Goal: Task Accomplishment & Management: Manage account settings

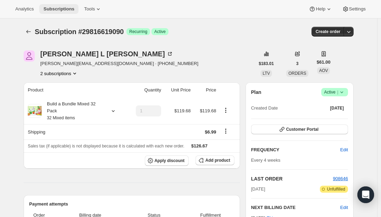
click at [59, 8] on span "Subscriptions" at bounding box center [58, 9] width 31 height 6
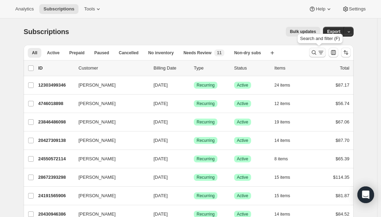
click at [317, 52] on icon "Search and filter results" at bounding box center [313, 52] width 7 height 7
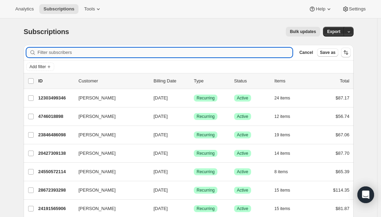
click at [148, 51] on input "Filter subscribers" at bounding box center [165, 53] width 255 height 10
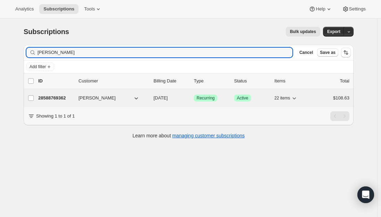
type input "[PERSON_NAME]"
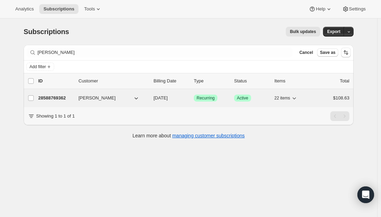
click at [50, 97] on p "28588769362" at bounding box center [55, 97] width 35 height 7
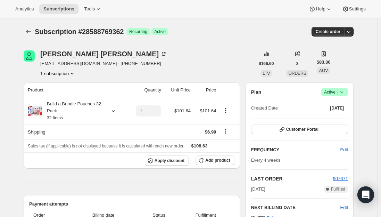
click at [72, 64] on span "[EMAIL_ADDRESS][DOMAIN_NAME] · [PHONE_NUMBER]" at bounding box center [103, 63] width 127 height 7
drag, startPoint x: 86, startPoint y: 65, endPoint x: 40, endPoint y: 65, distance: 46.2
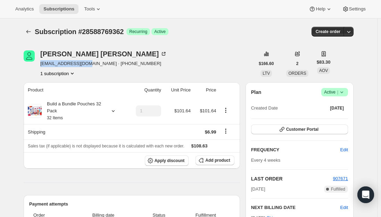
click at [40, 65] on div "[PERSON_NAME] [EMAIL_ADDRESS][DOMAIN_NAME] · [PHONE_NUMBER] 1 subscription" at bounding box center [139, 63] width 231 height 26
copy span "[EMAIL_ADDRESS][DOMAIN_NAME]"
click at [55, 8] on span "Subscriptions" at bounding box center [58, 9] width 31 height 6
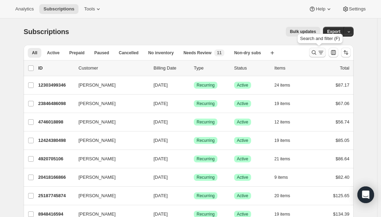
click at [317, 51] on icon "Search and filter results" at bounding box center [313, 52] width 7 height 7
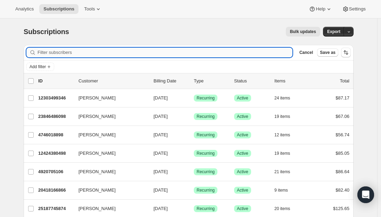
click at [127, 50] on input "Filter subscribers" at bounding box center [165, 53] width 255 height 10
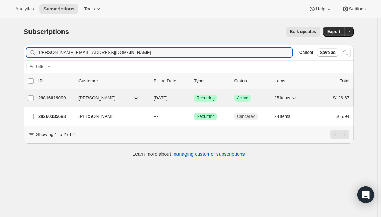
type input "[PERSON_NAME][EMAIL_ADDRESS][DOMAIN_NAME]"
click at [61, 97] on p "29816619090" at bounding box center [55, 97] width 35 height 7
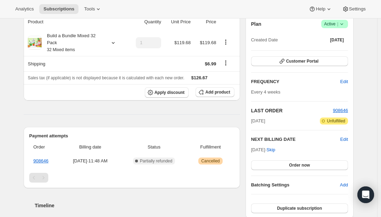
scroll to position [69, 0]
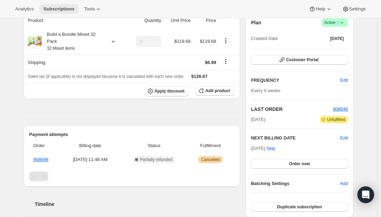
click at [65, 10] on span "Subscriptions" at bounding box center [58, 9] width 31 height 6
